Goal: Information Seeking & Learning: Learn about a topic

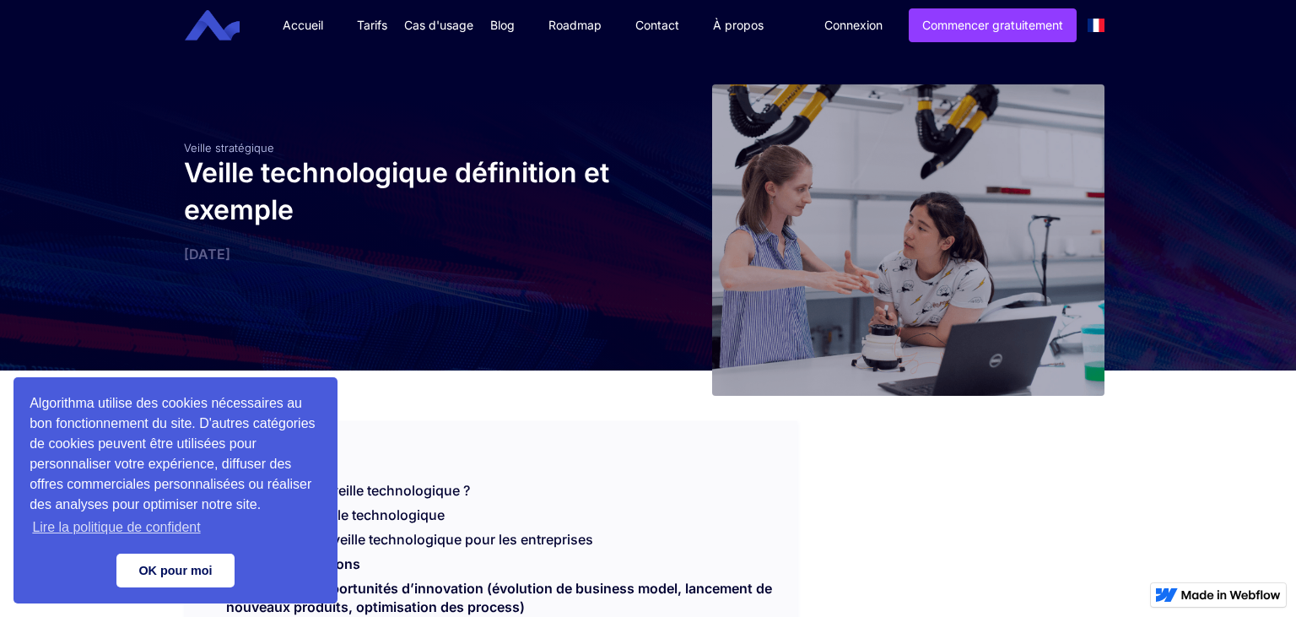
click at [197, 578] on link "OK pour moi" at bounding box center [175, 570] width 118 height 34
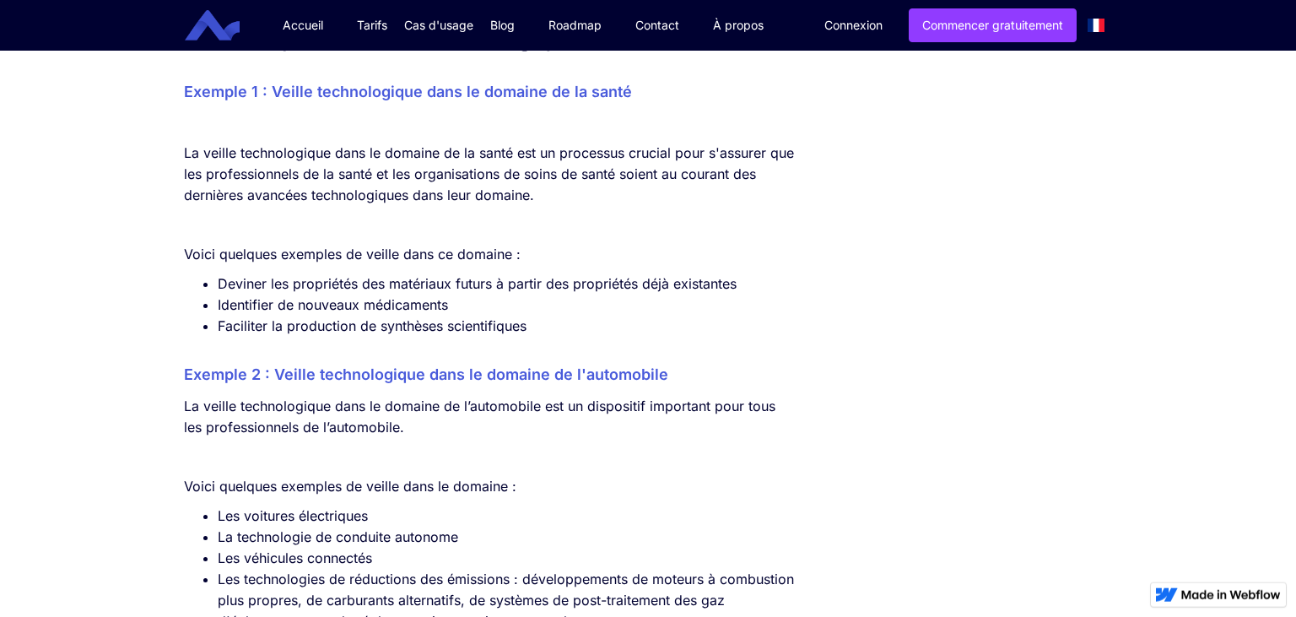
scroll to position [4529, 0]
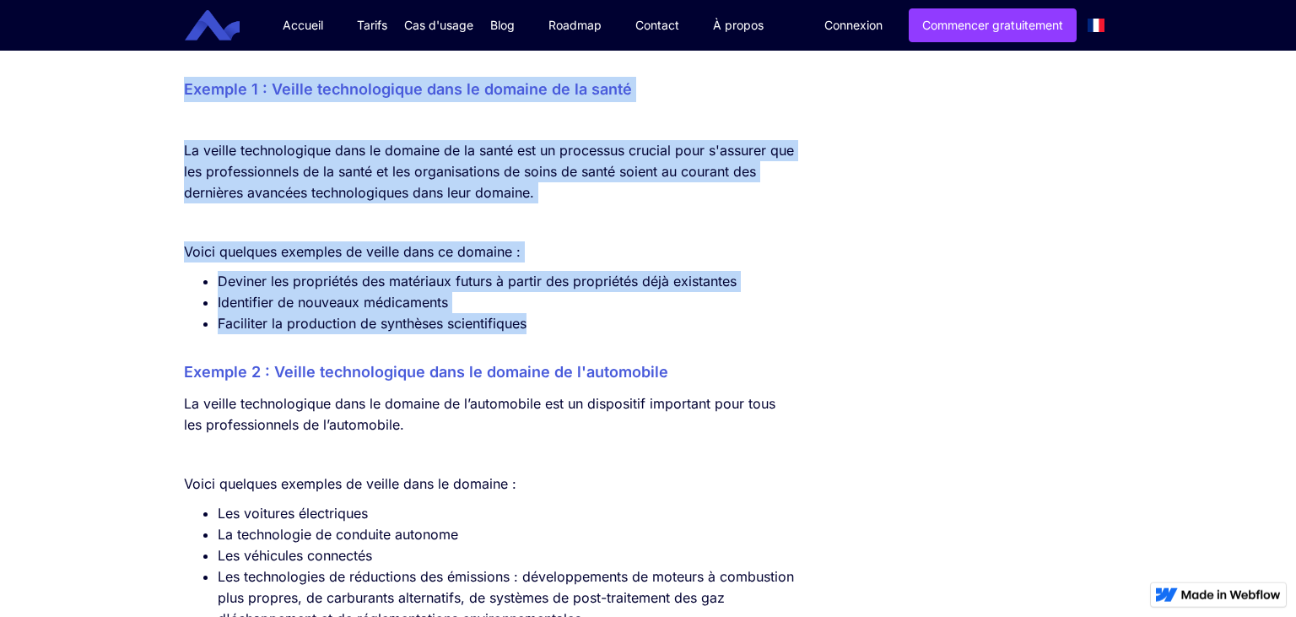
drag, startPoint x: 178, startPoint y: 133, endPoint x: 705, endPoint y: 353, distance: 571.3
copy div "Exemple 1 : Veille technologique dans le domaine de la santé ‍ La veille techno…"
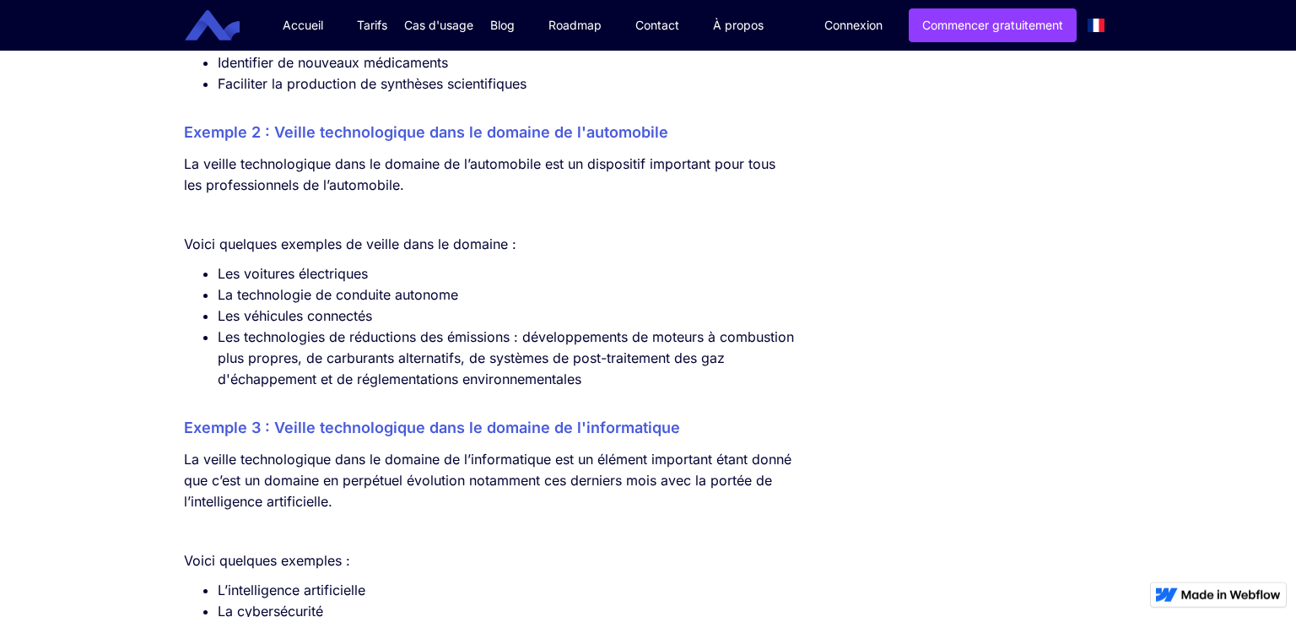
scroll to position [4754, 0]
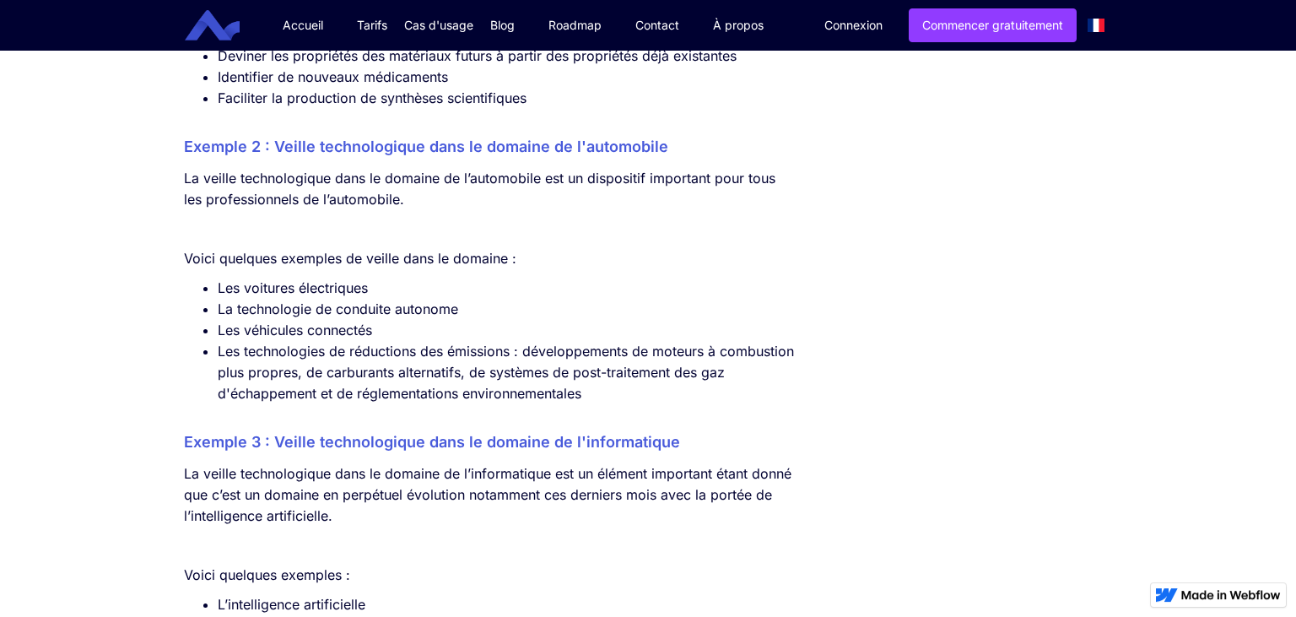
drag, startPoint x: 174, startPoint y: 189, endPoint x: 468, endPoint y: 222, distance: 296.2
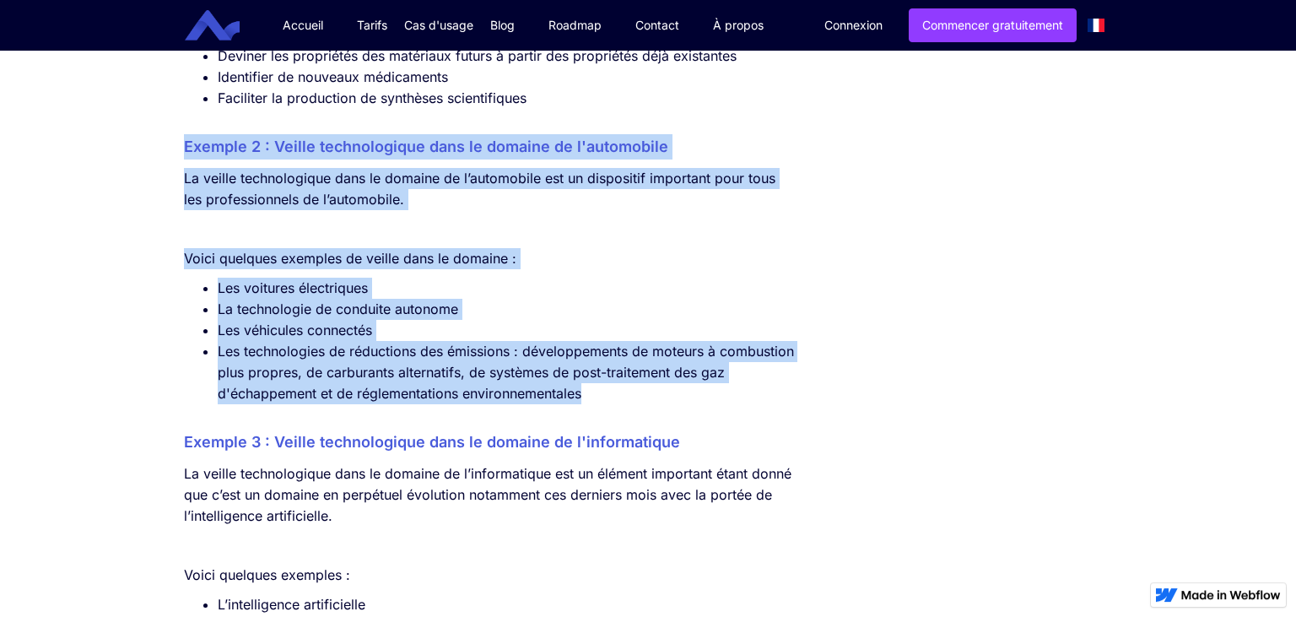
drag, startPoint x: 186, startPoint y: 179, endPoint x: 752, endPoint y: 446, distance: 626.0
copy div "Exemple 2 : Veille technologique dans le domaine de l'automobile La veille tech…"
